Goal: Transaction & Acquisition: Purchase product/service

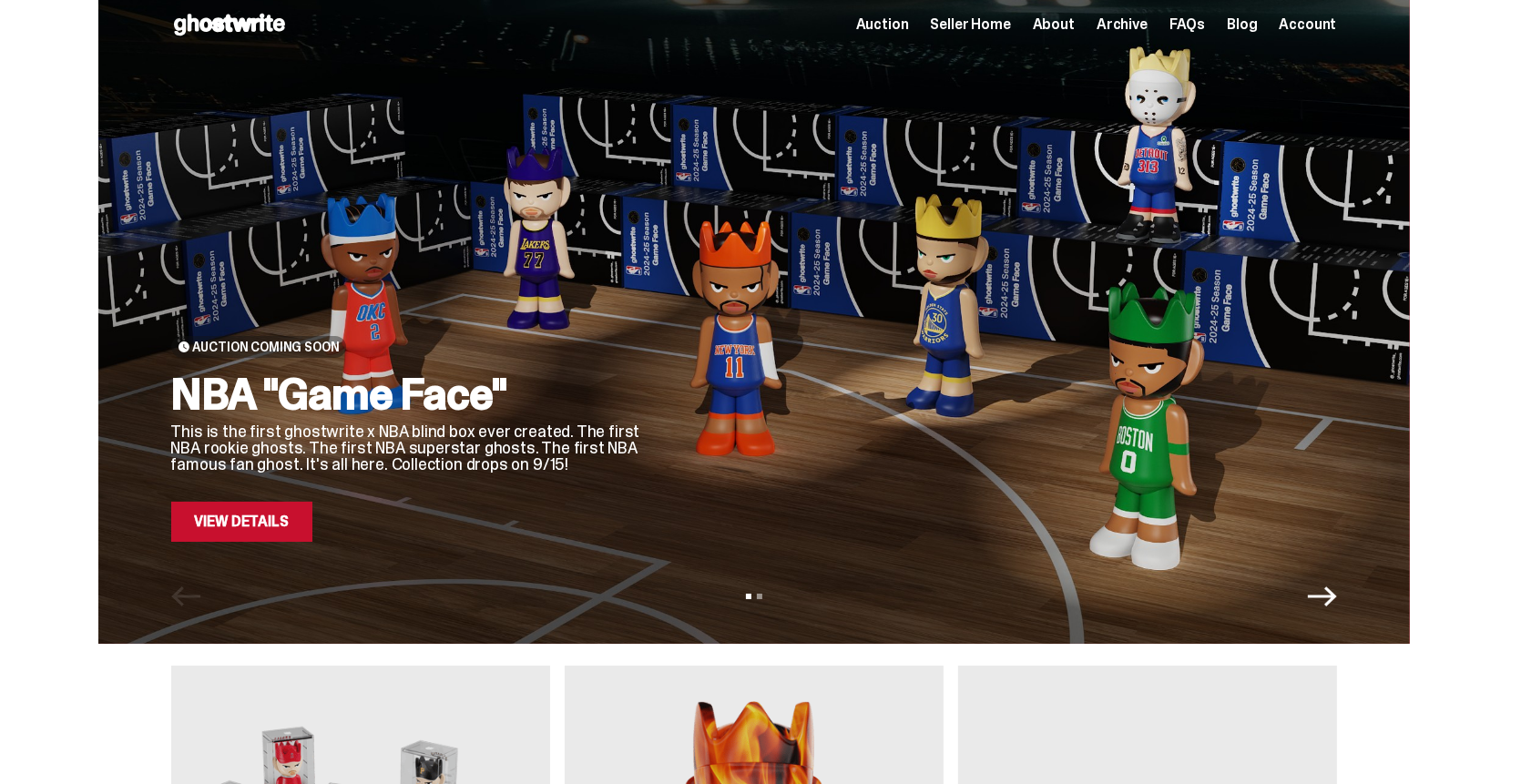
scroll to position [729, 0]
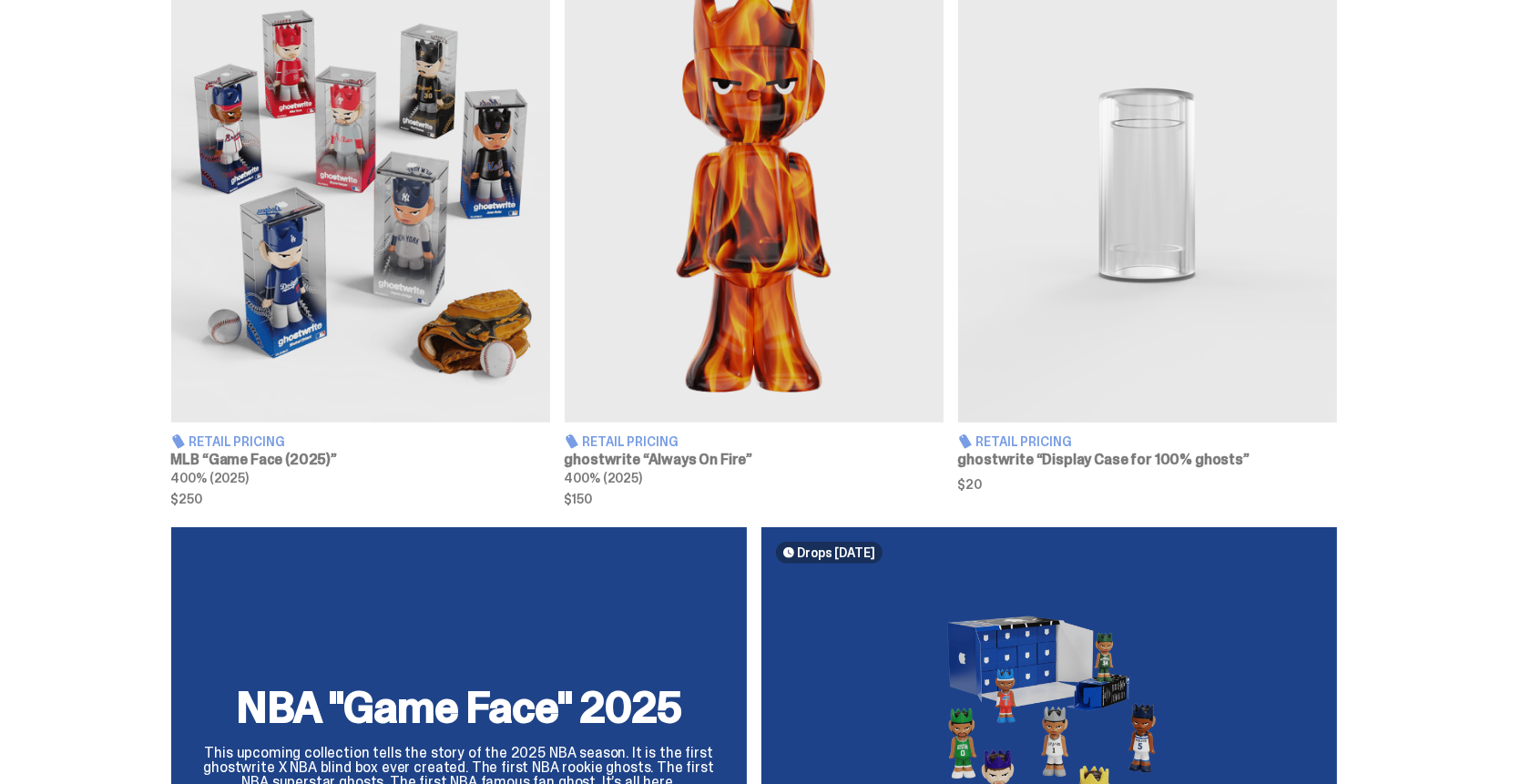
click at [1136, 243] on img at bounding box center [1147, 186] width 379 height 474
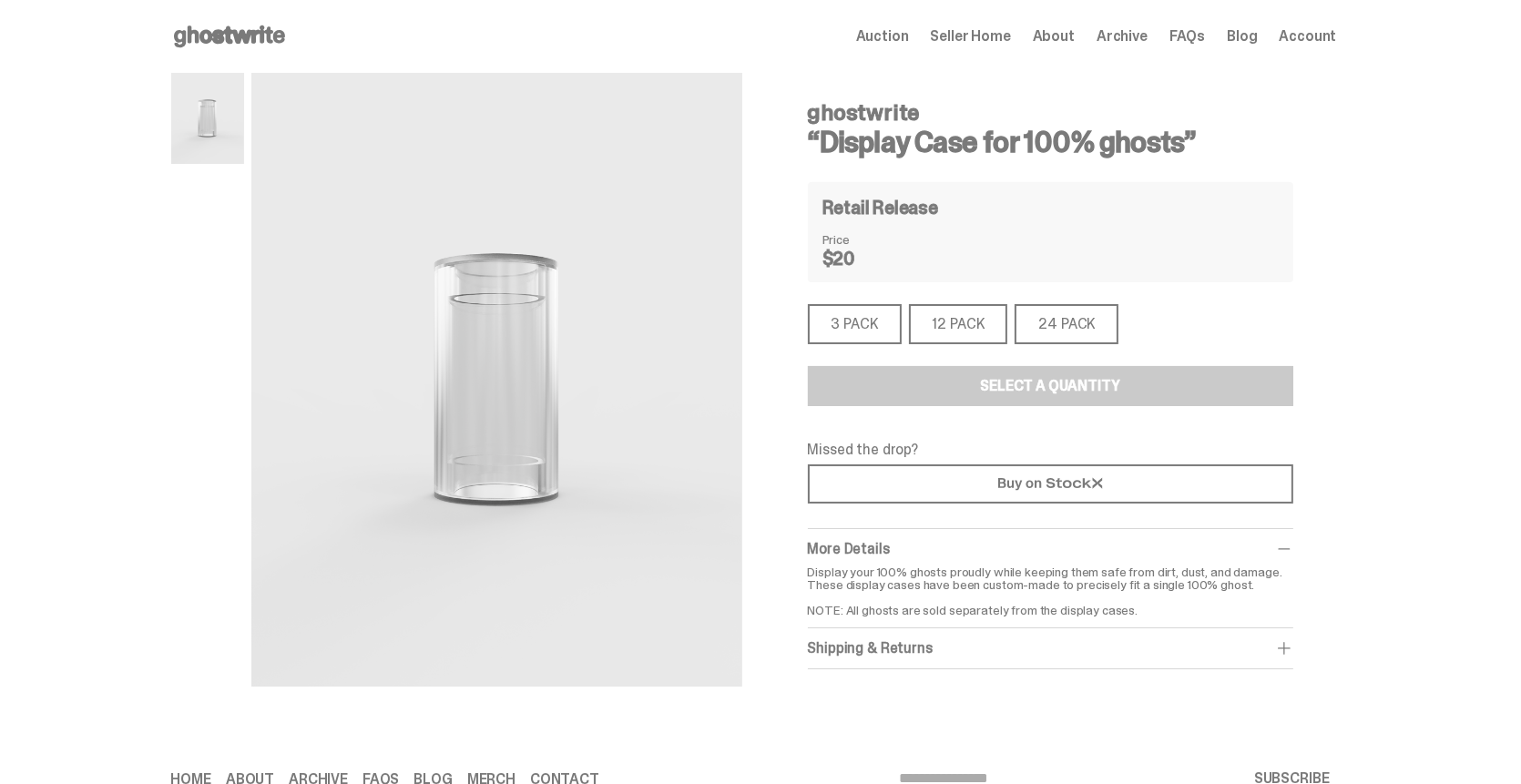
click at [1069, 323] on div "24 PACK" at bounding box center [1066, 323] width 103 height 40
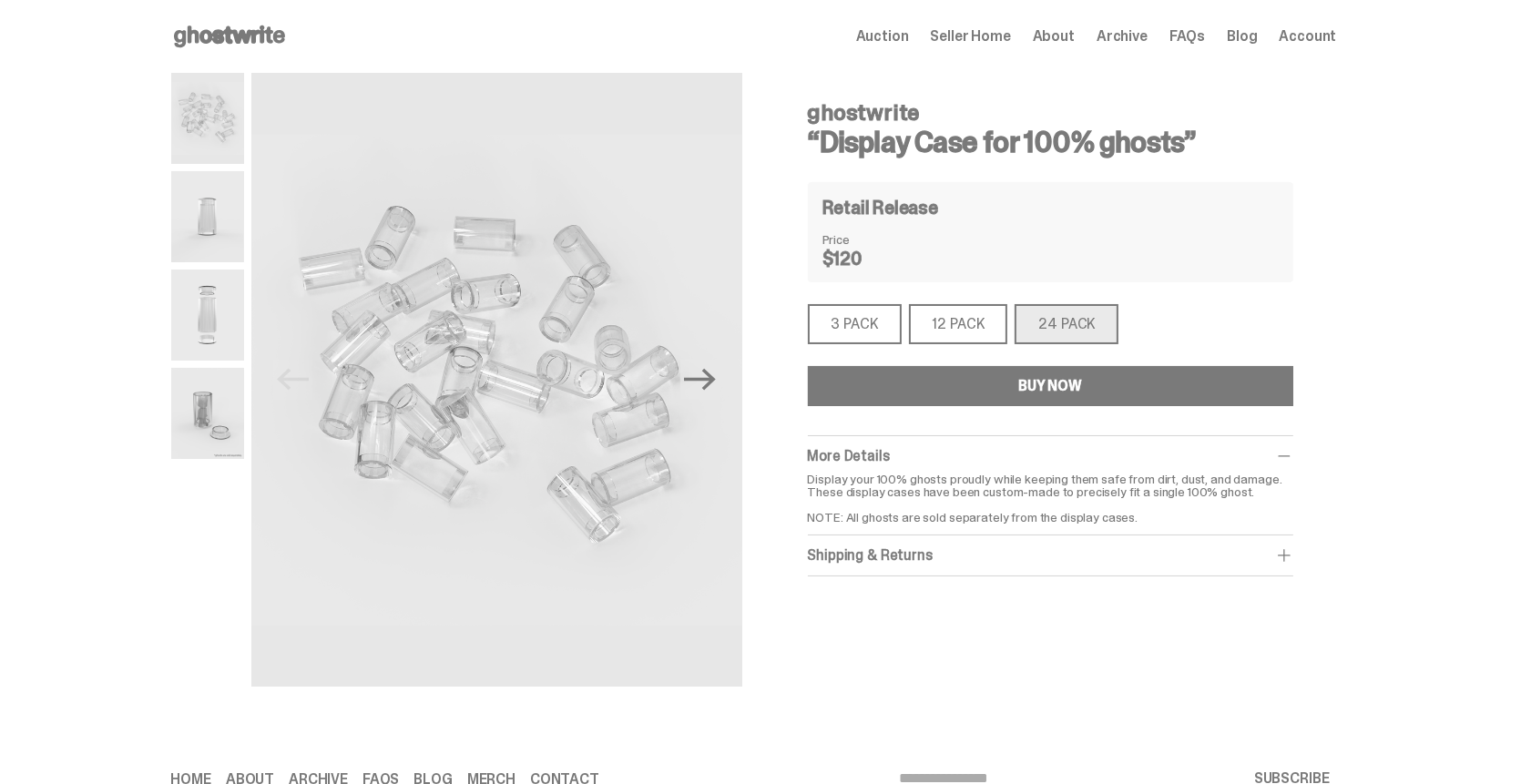
click at [970, 320] on div "12 PACK" at bounding box center [958, 323] width 99 height 40
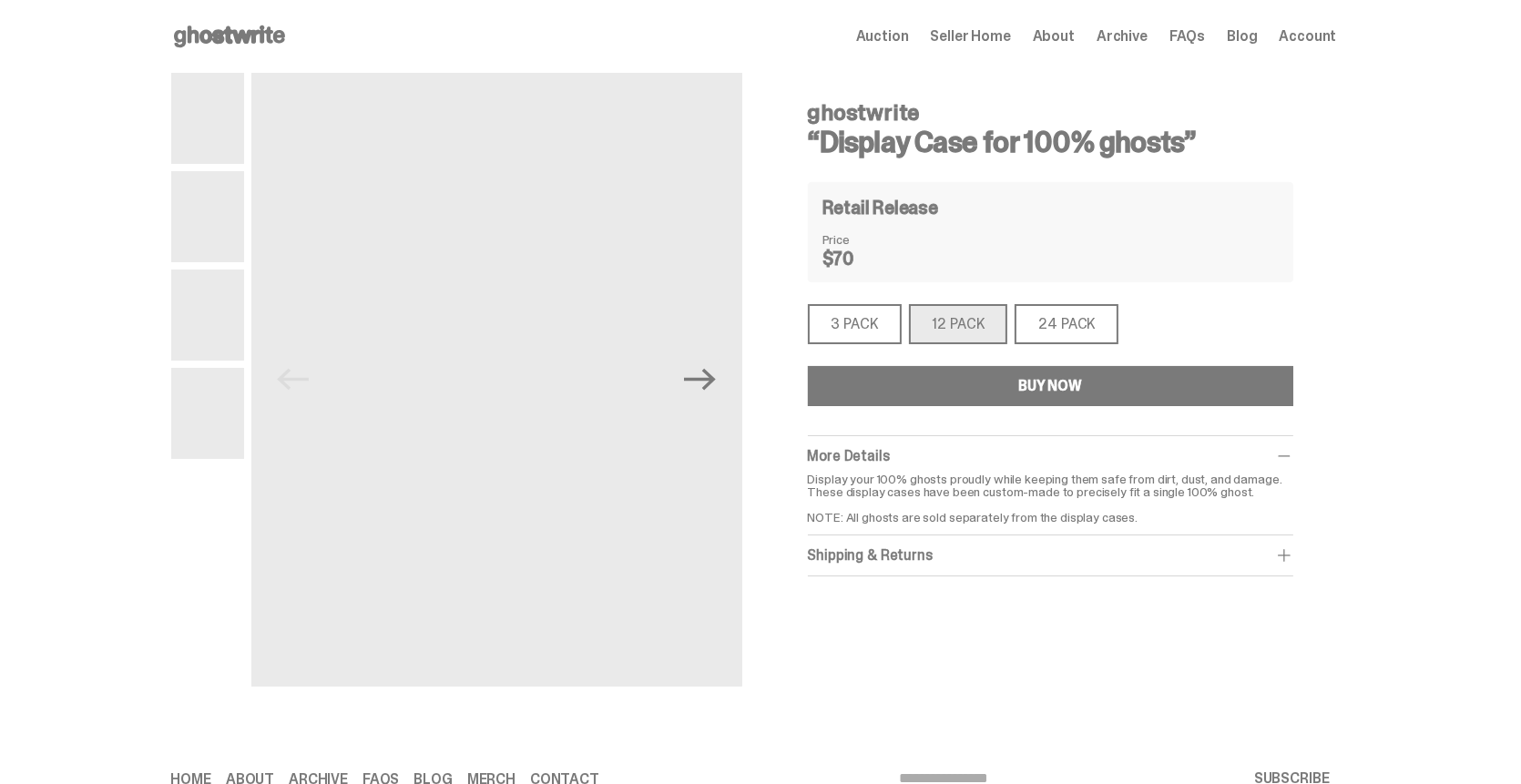
click at [839, 320] on div "3 PACK" at bounding box center [855, 323] width 94 height 40
